Goal: Connect with others: Connect with others

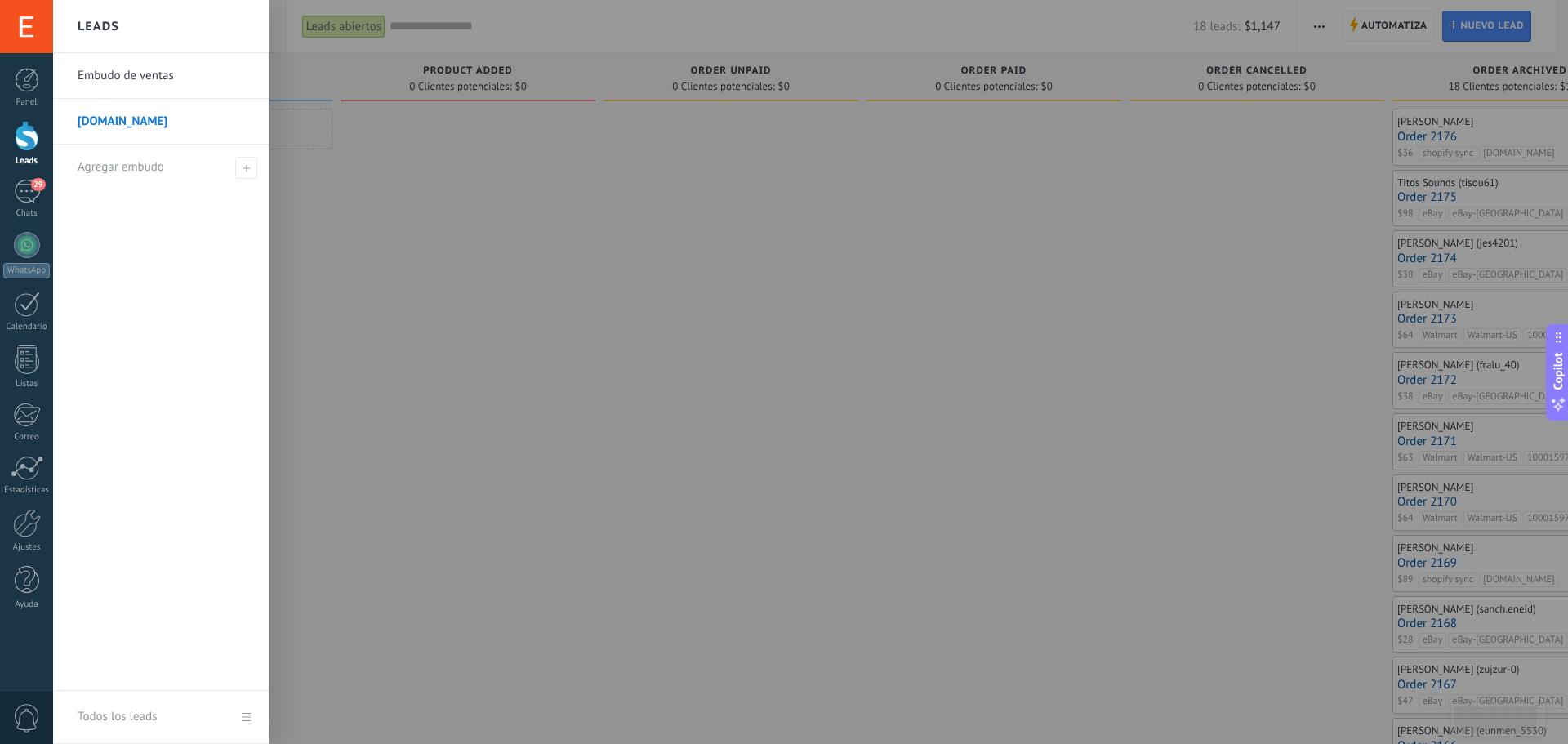
drag, startPoint x: 32, startPoint y: 187, endPoint x: 42, endPoint y: 194, distance: 12.2
click at [32, 187] on span "29" at bounding box center [38, 185] width 14 height 13
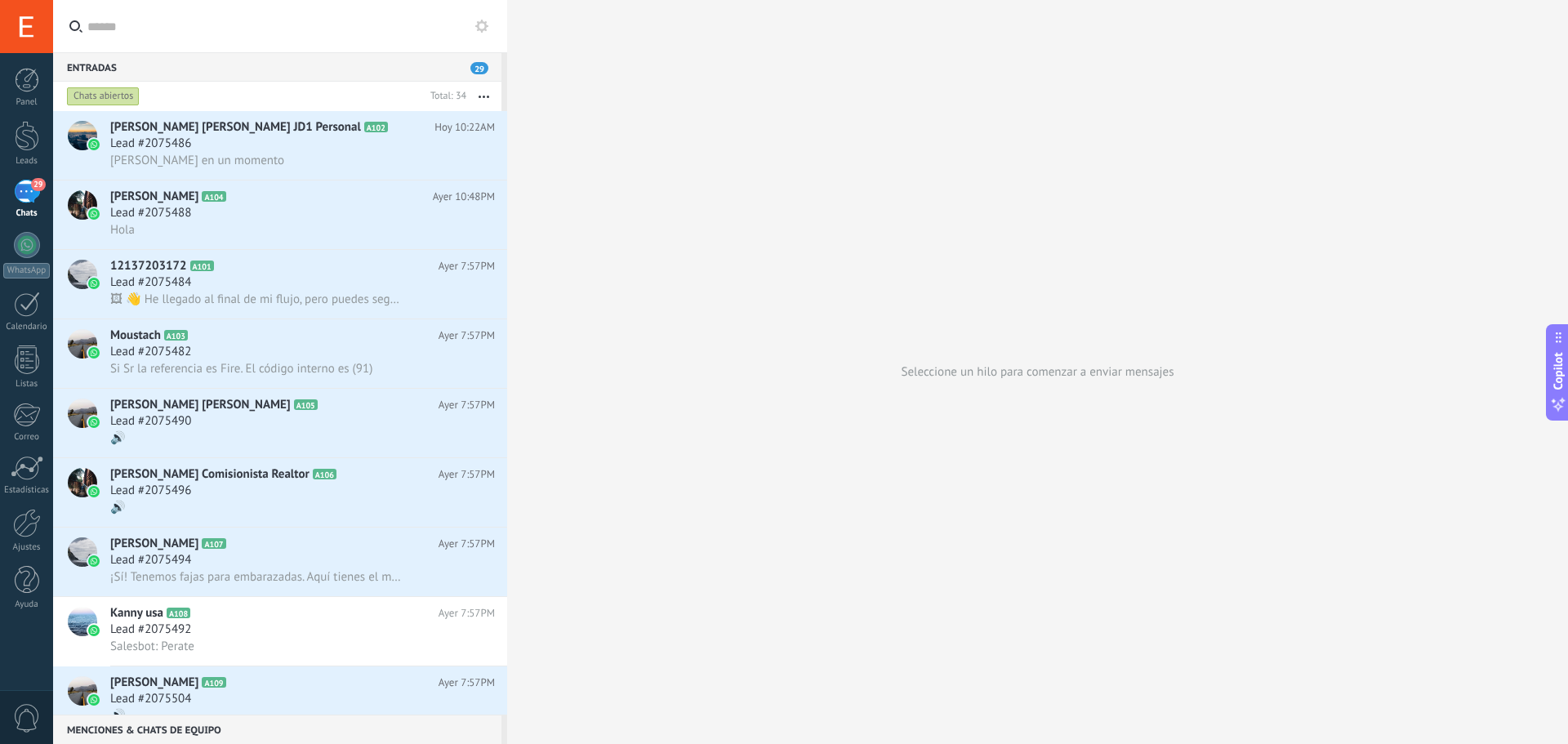
click at [28, 526] on div at bounding box center [27, 523] width 28 height 28
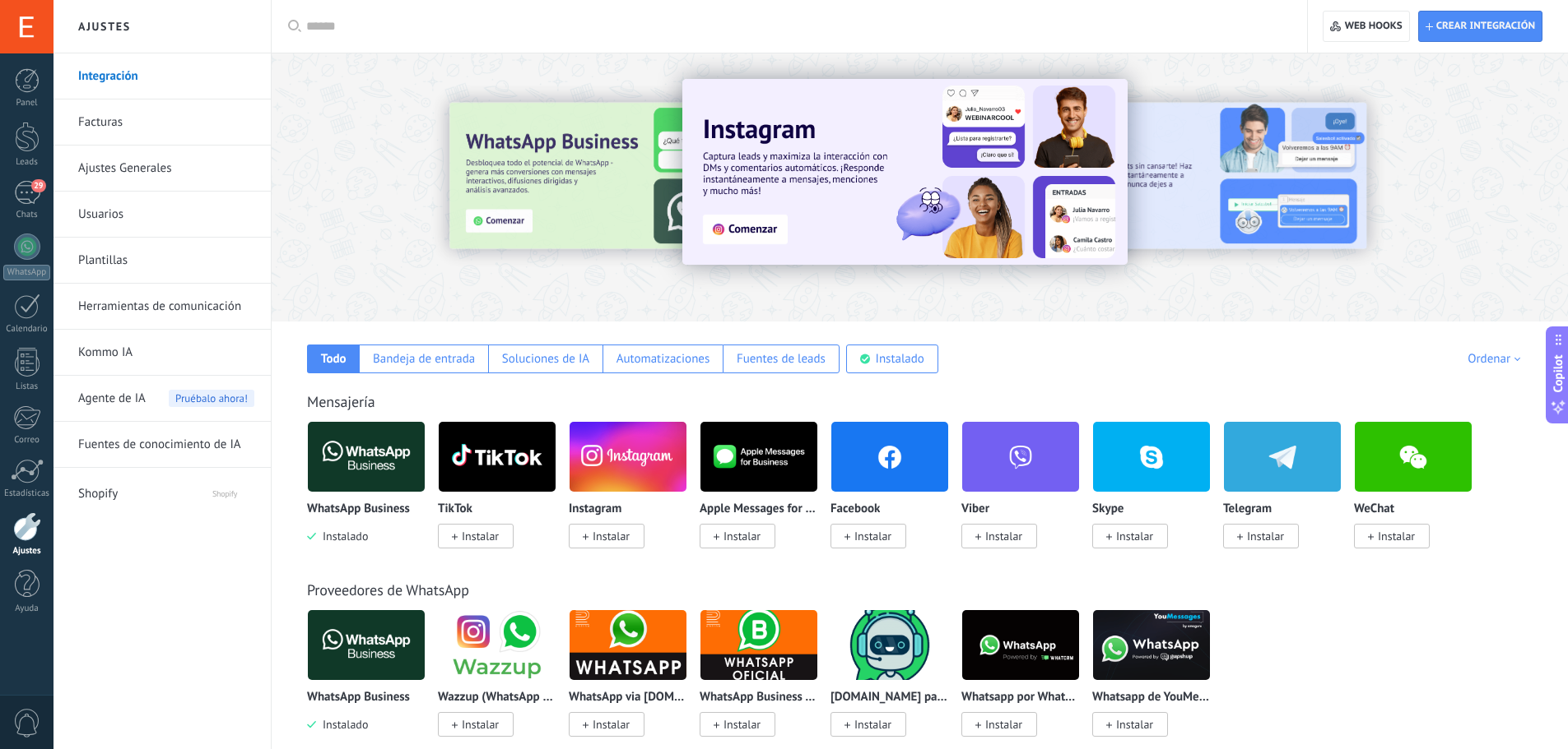
click at [388, 461] on img at bounding box center [366, 457] width 117 height 80
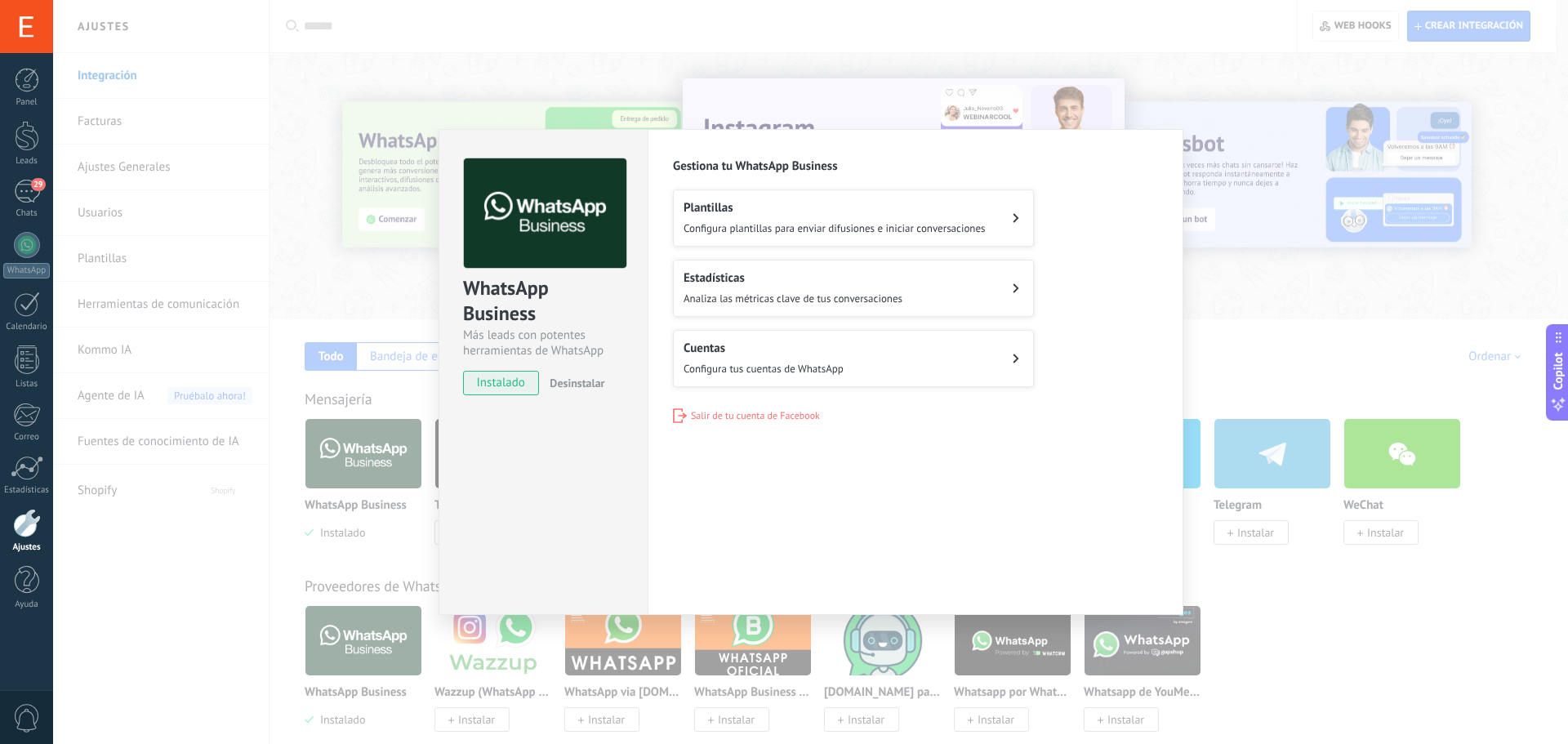
click at [755, 364] on span "Configura tus cuentas de WhatsApp" at bounding box center [763, 368] width 160 height 14
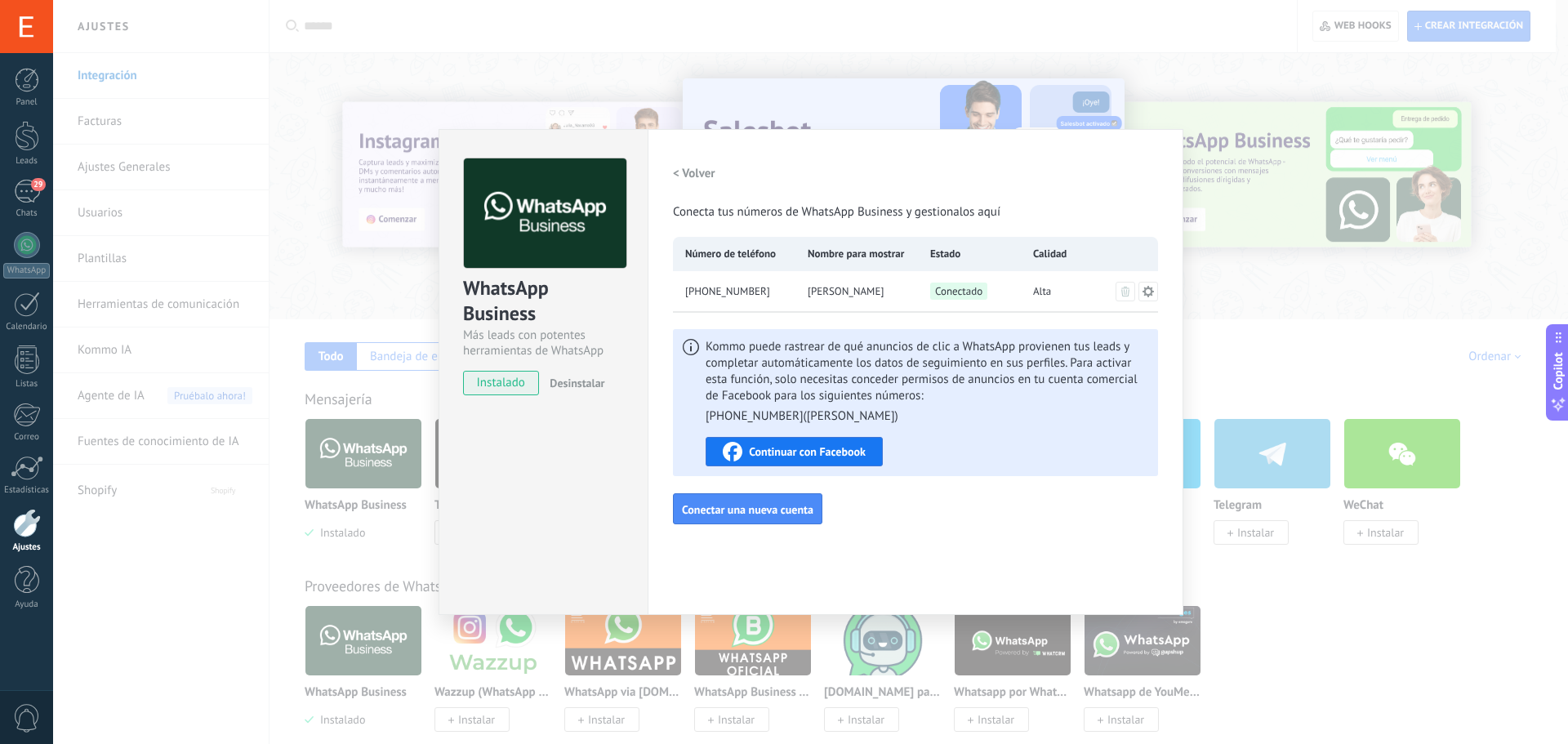
click at [783, 514] on span "Conectar una nueva cuenta" at bounding box center [747, 510] width 131 height 12
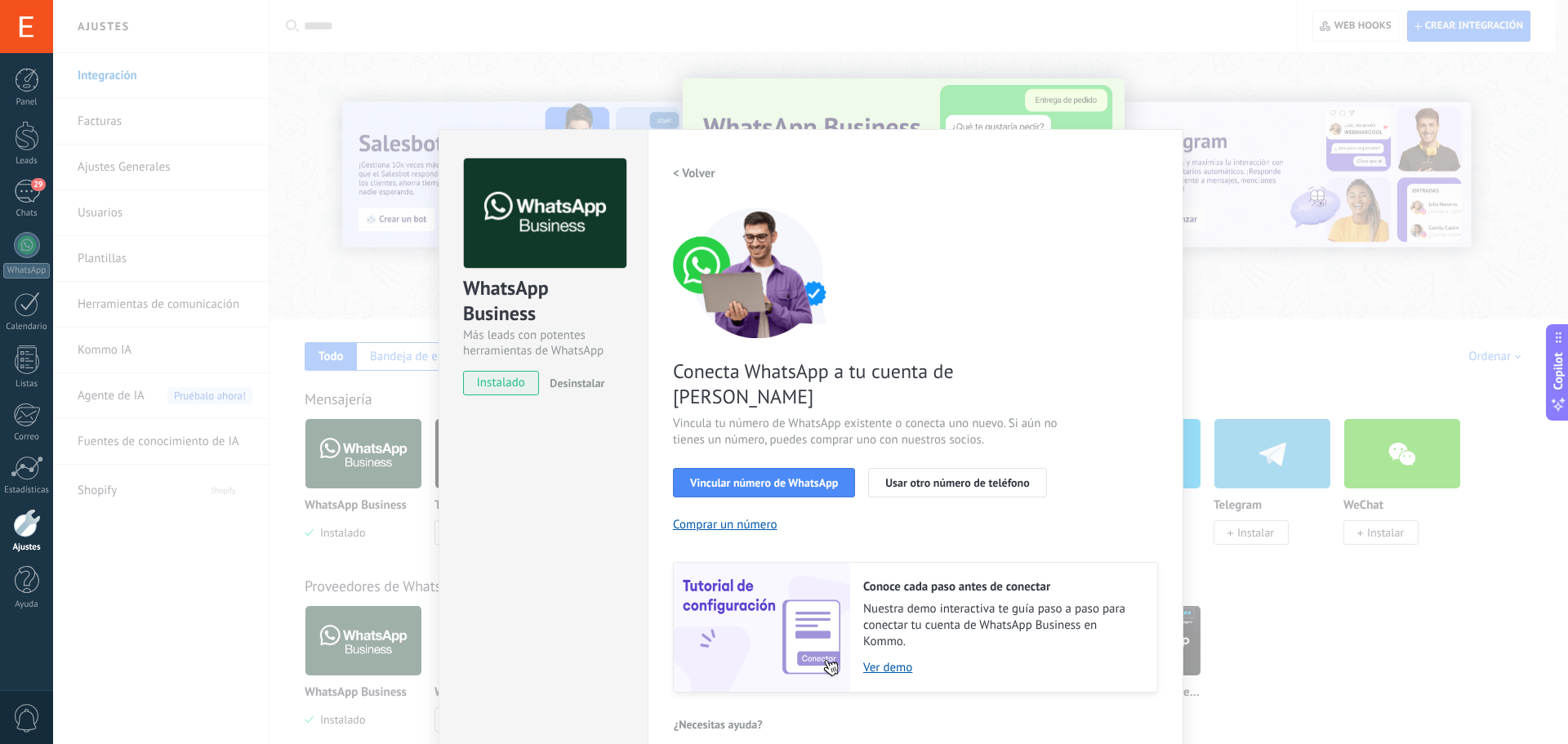
click at [787, 477] on span "Vincular número de WhatsApp" at bounding box center [764, 483] width 148 height 12
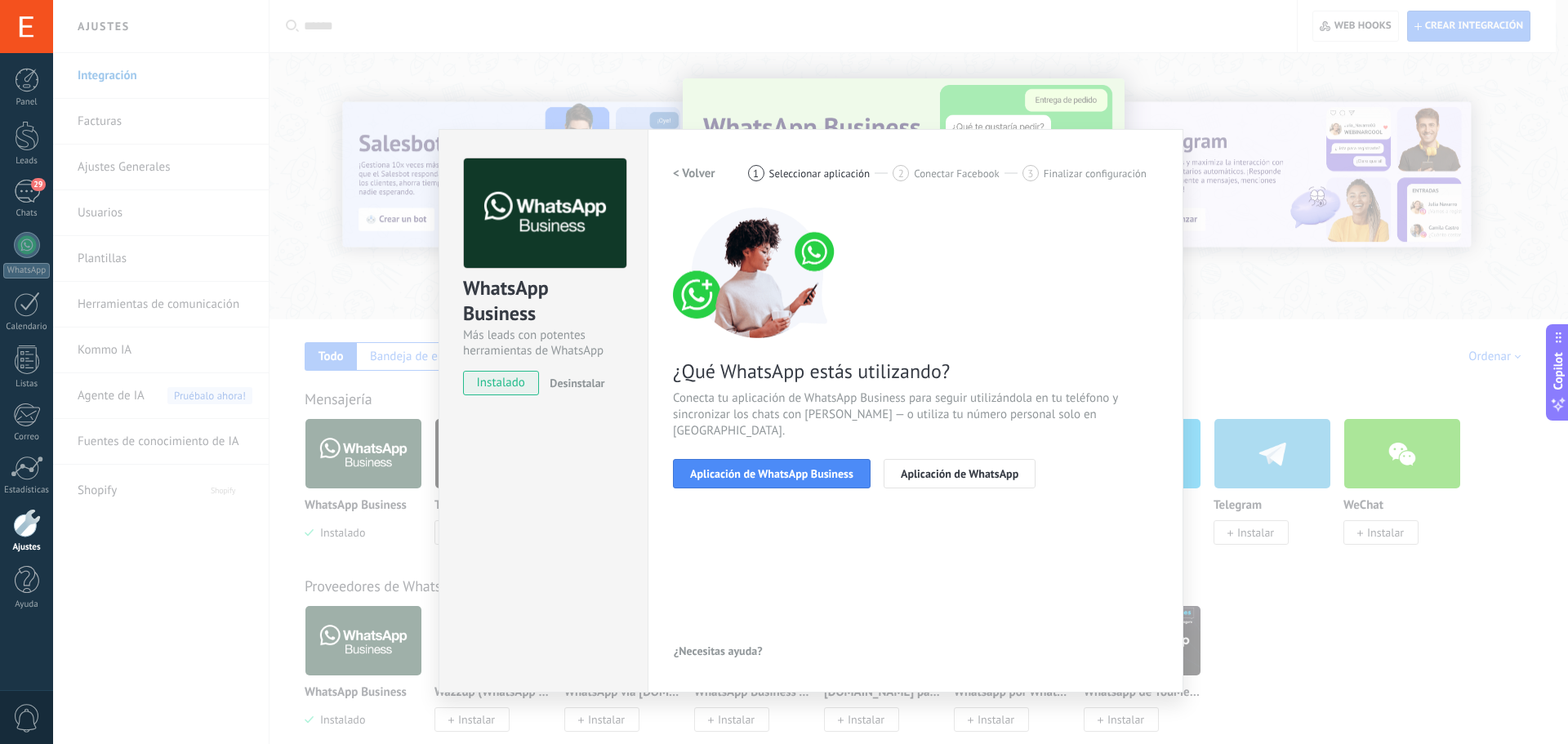
click at [787, 468] on span "Aplicación de WhatsApp Business" at bounding box center [771, 474] width 163 height 12
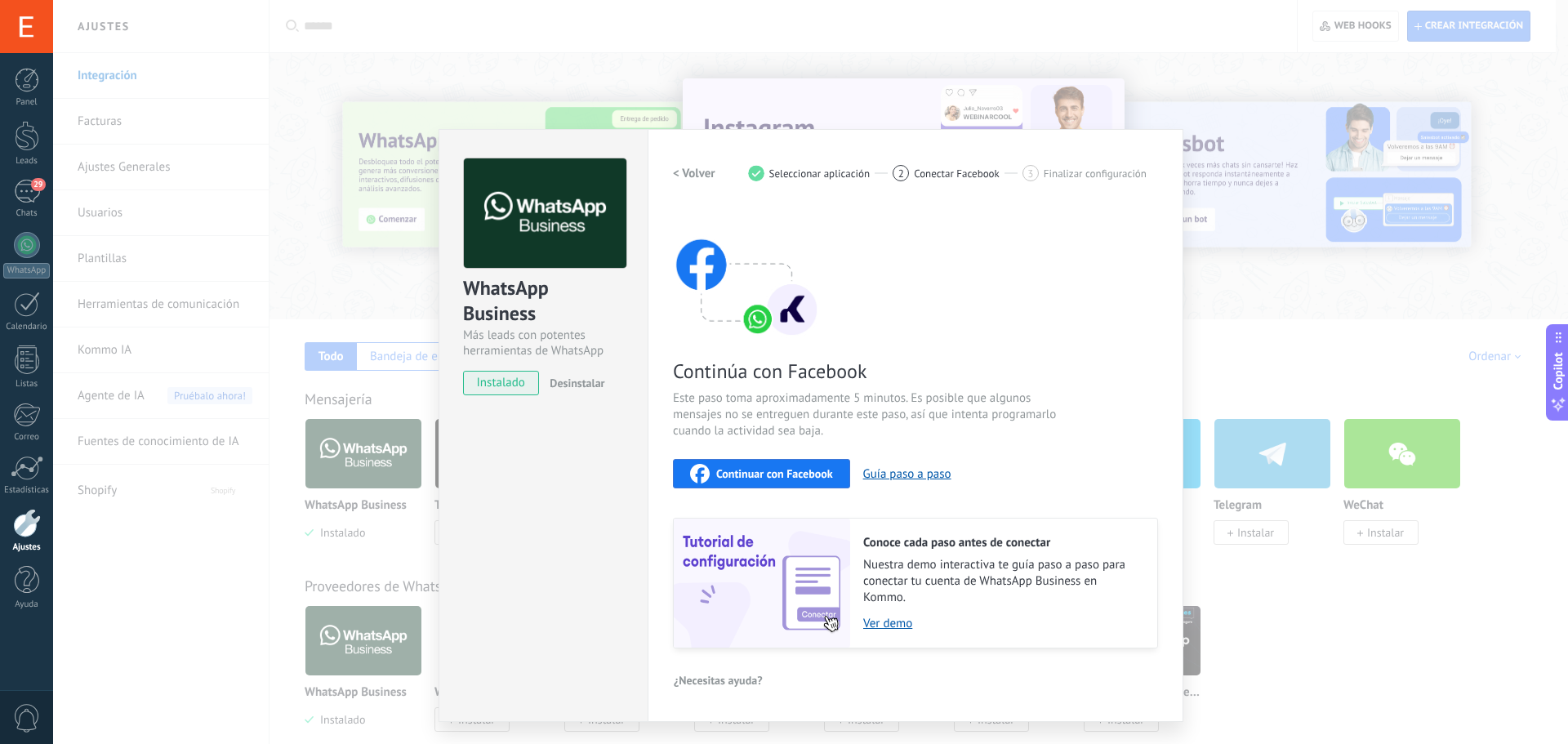
click at [932, 475] on button "Guía paso a paso" at bounding box center [907, 474] width 88 height 16
click at [771, 462] on button "Continuar con Facebook" at bounding box center [761, 474] width 177 height 29
